Goal: Check status: Check status

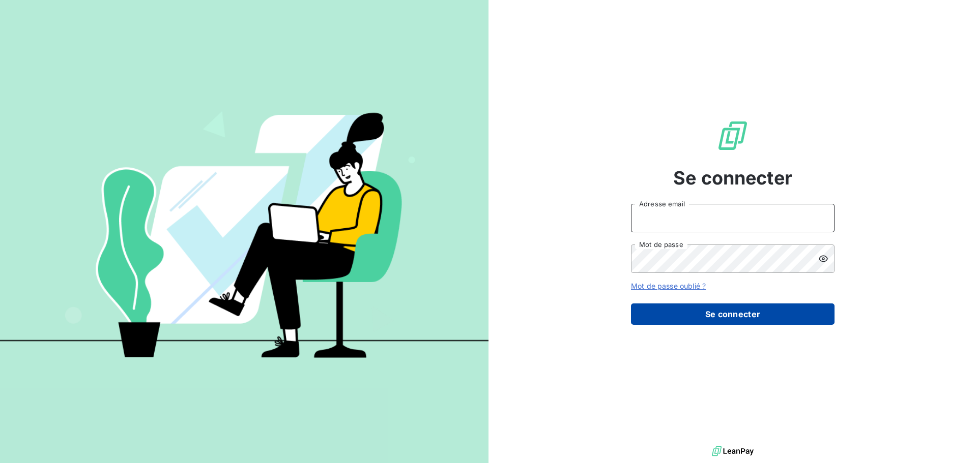
type input "[EMAIL_ADDRESS][DOMAIN_NAME]"
click at [759, 317] on button "Se connecter" at bounding box center [732, 314] width 203 height 21
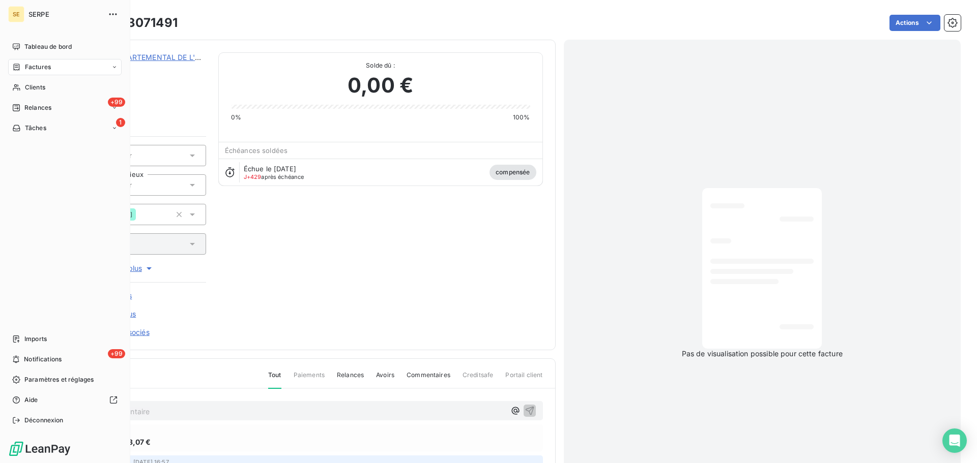
click at [41, 66] on span "Factures" at bounding box center [38, 67] width 26 height 9
click at [42, 69] on span "Factures" at bounding box center [38, 67] width 26 height 9
click at [41, 86] on span "Factures" at bounding box center [37, 87] width 26 height 9
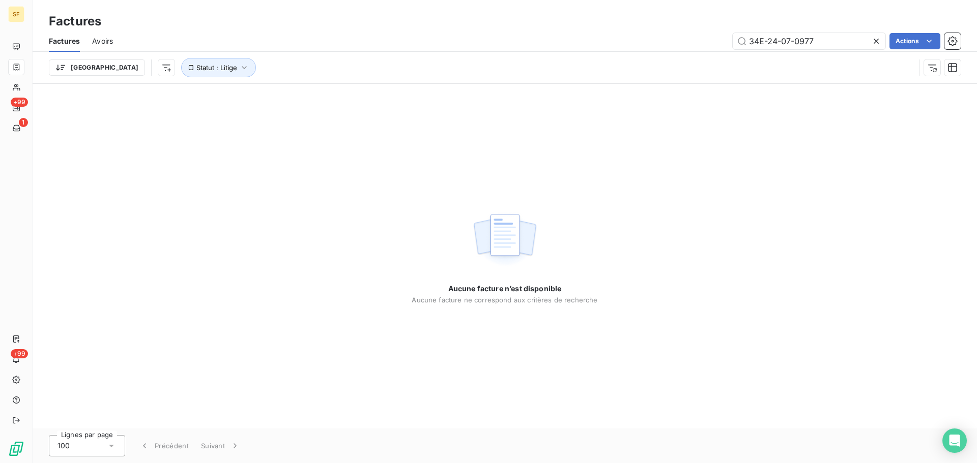
click at [818, 170] on div "Aucune facture n’est disponible Aucune facture ne correspond aux critères de re…" at bounding box center [505, 256] width 944 height 345
click at [767, 42] on input "34E-24-07-0977" at bounding box center [808, 41] width 153 height 16
click at [777, 43] on input "34E24-07-0977" at bounding box center [808, 41] width 153 height 16
click at [786, 42] on input "34E2407-0977" at bounding box center [808, 41] width 153 height 16
type input "34E24070977"
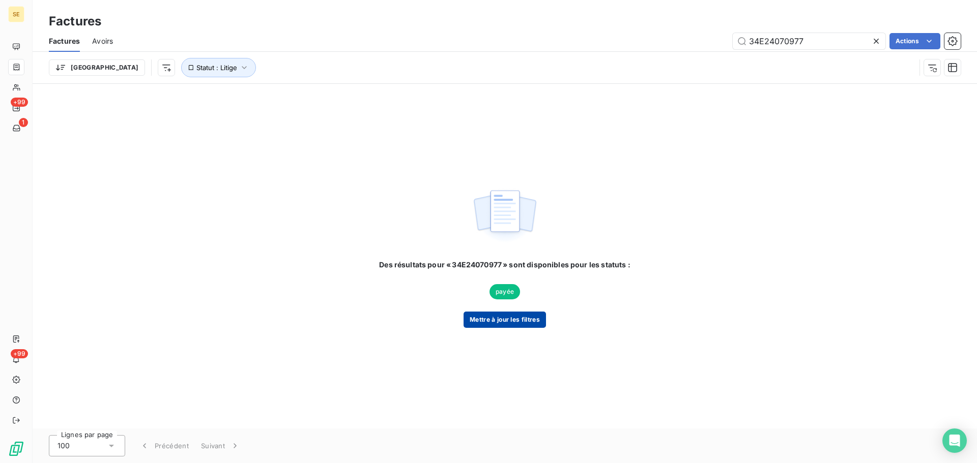
click at [484, 318] on button "Mettre à jour les filtres" at bounding box center [504, 320] width 82 height 16
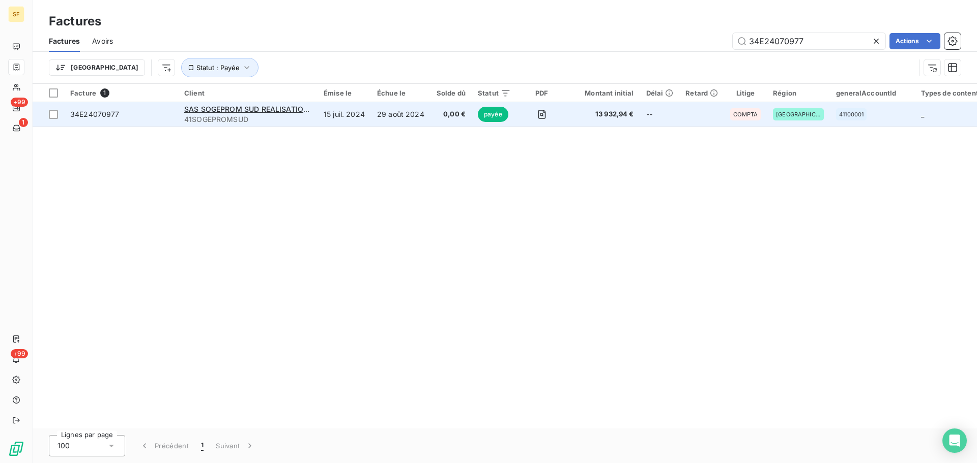
click at [86, 112] on span "34E24070977" at bounding box center [94, 114] width 49 height 9
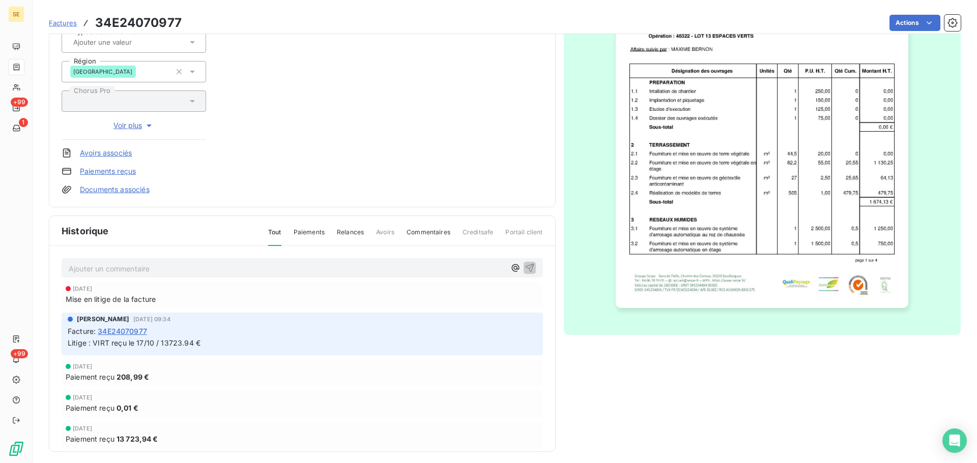
scroll to position [178, 0]
